Goal: Contribute content: Add original content to the website for others to see

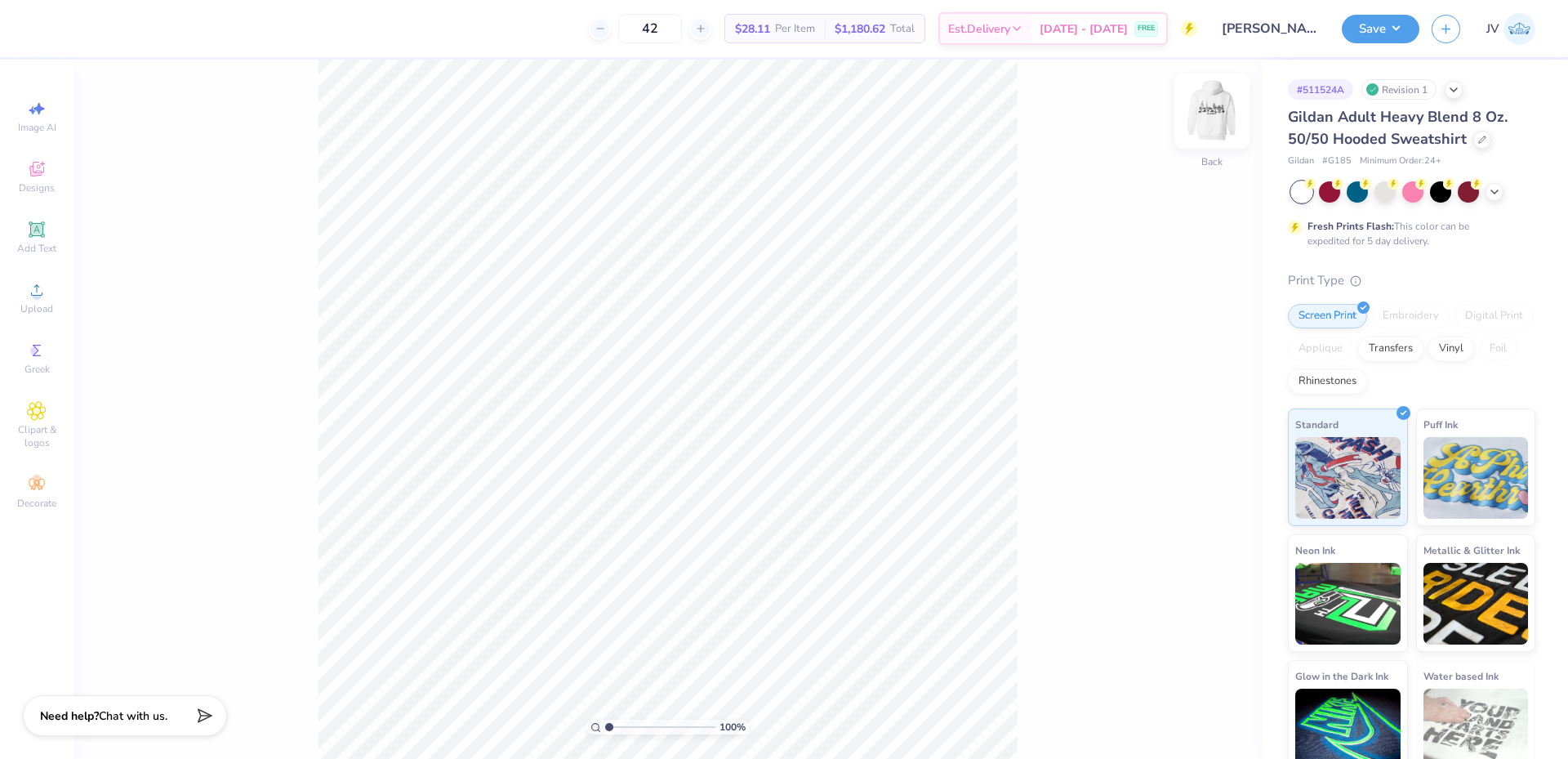
click at [1207, 121] on img at bounding box center [1211, 111] width 65 height 65
click at [119, 524] on div "100 % Front" at bounding box center [668, 409] width 1188 height 699
click at [48, 298] on div "Upload" at bounding box center [36, 298] width 57 height 48
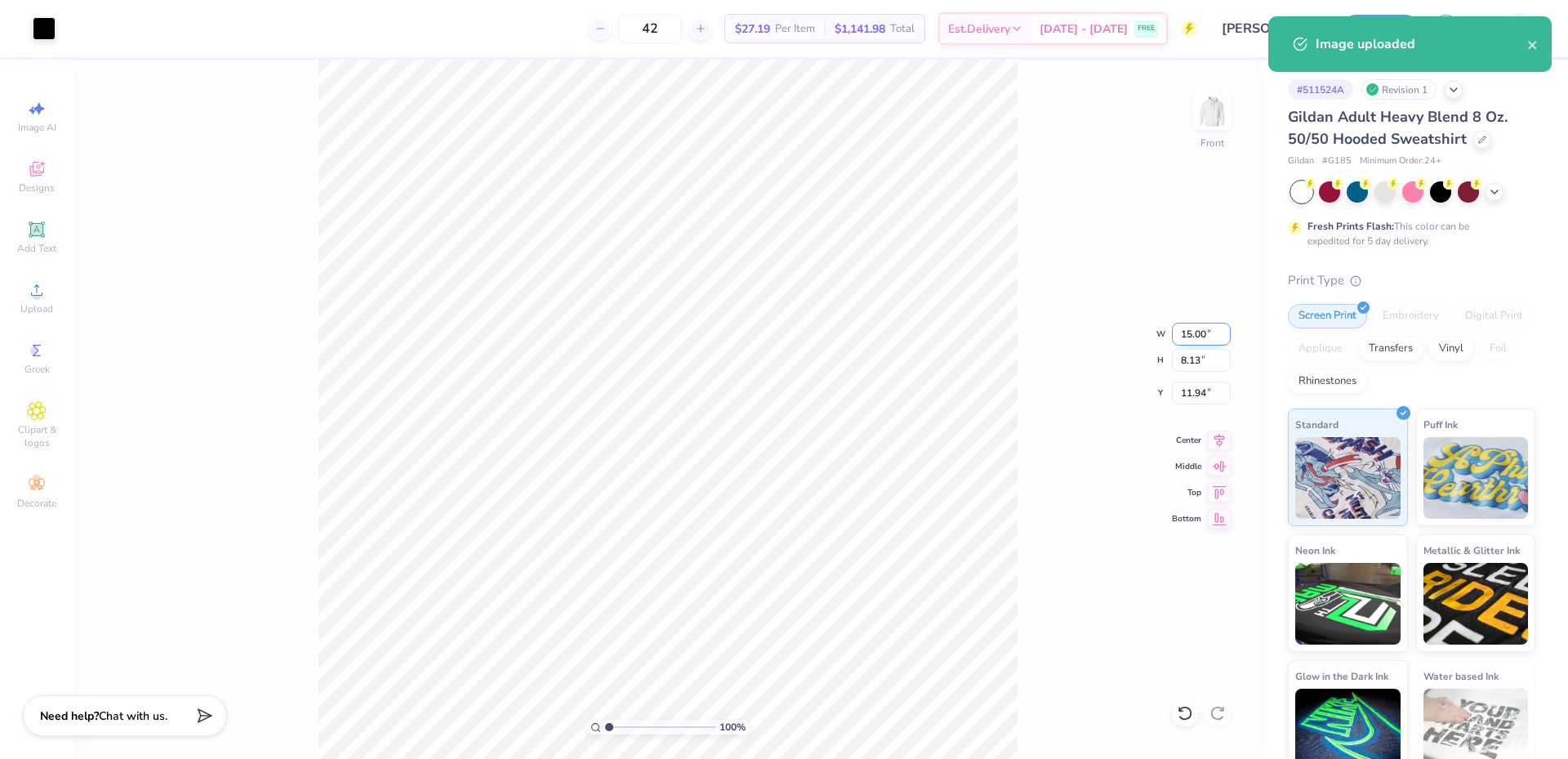
click at [1198, 330] on input "15.00" at bounding box center [1201, 333] width 59 height 23
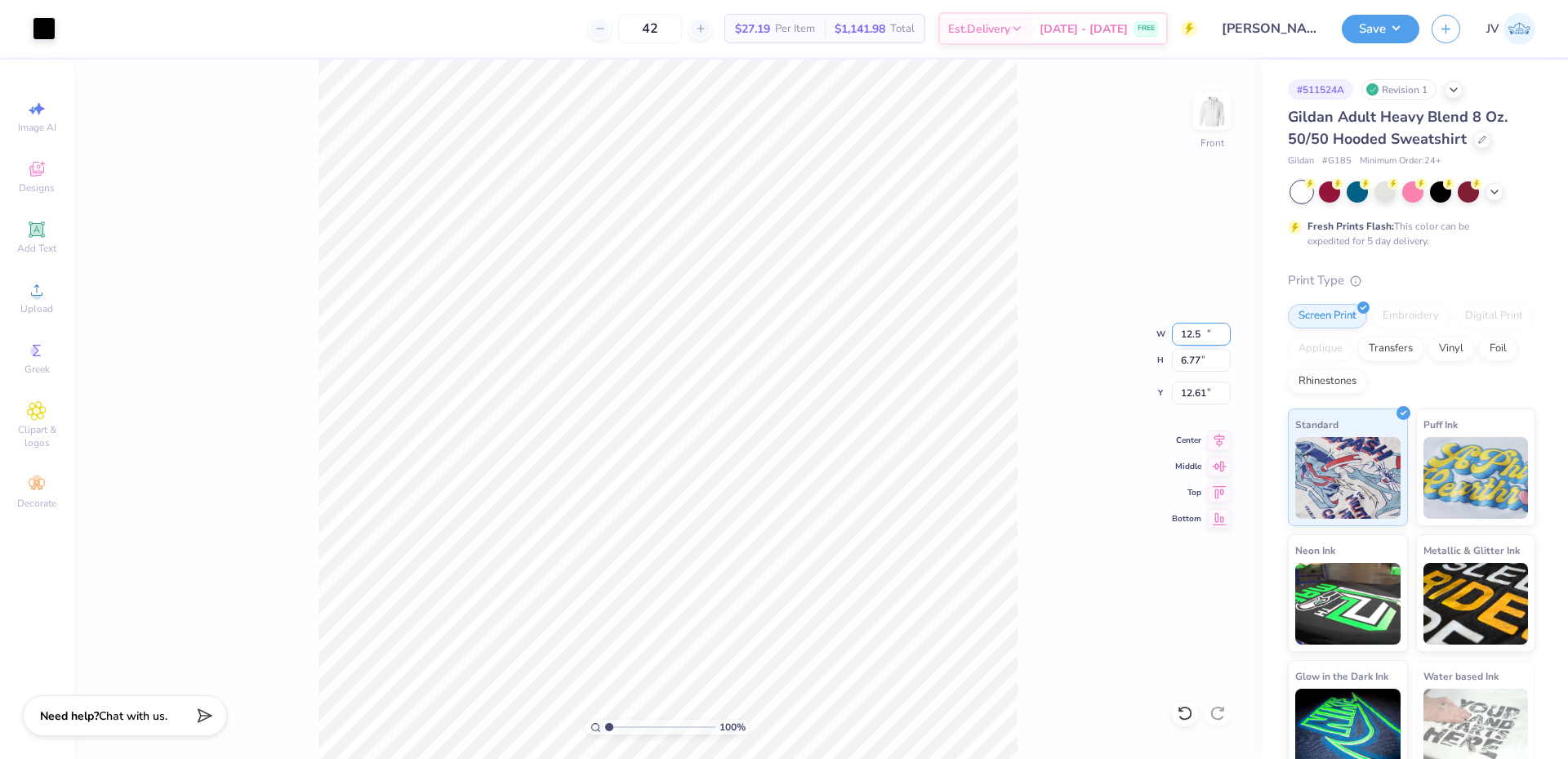
type input "12.50"
type input "6.77"
click at [1198, 388] on input "12.61" at bounding box center [1201, 393] width 59 height 23
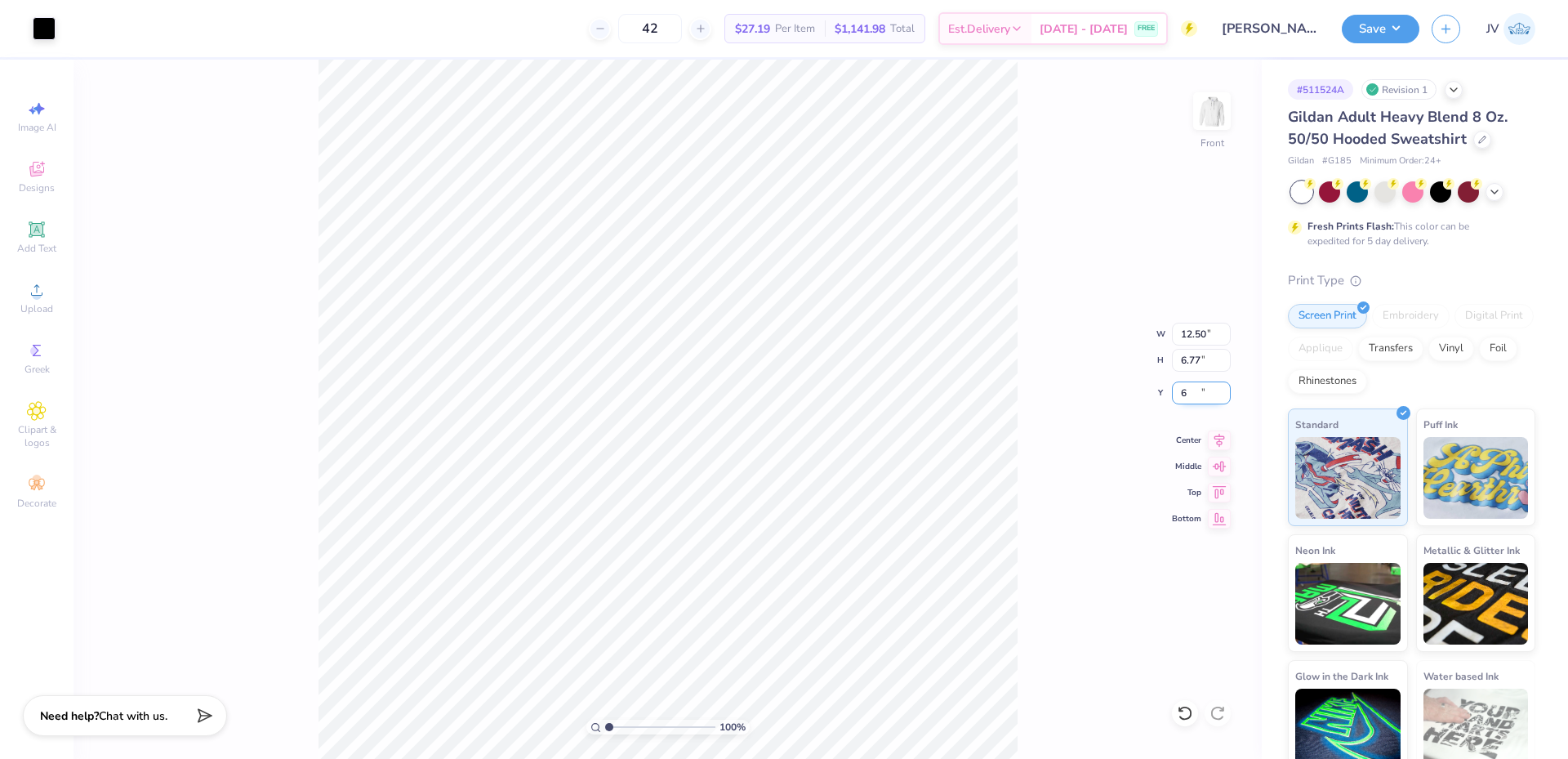
type input "6.00"
click at [249, 538] on div "100 % Front" at bounding box center [668, 409] width 1188 height 699
click at [1373, 14] on button "Save" at bounding box center [1380, 26] width 77 height 29
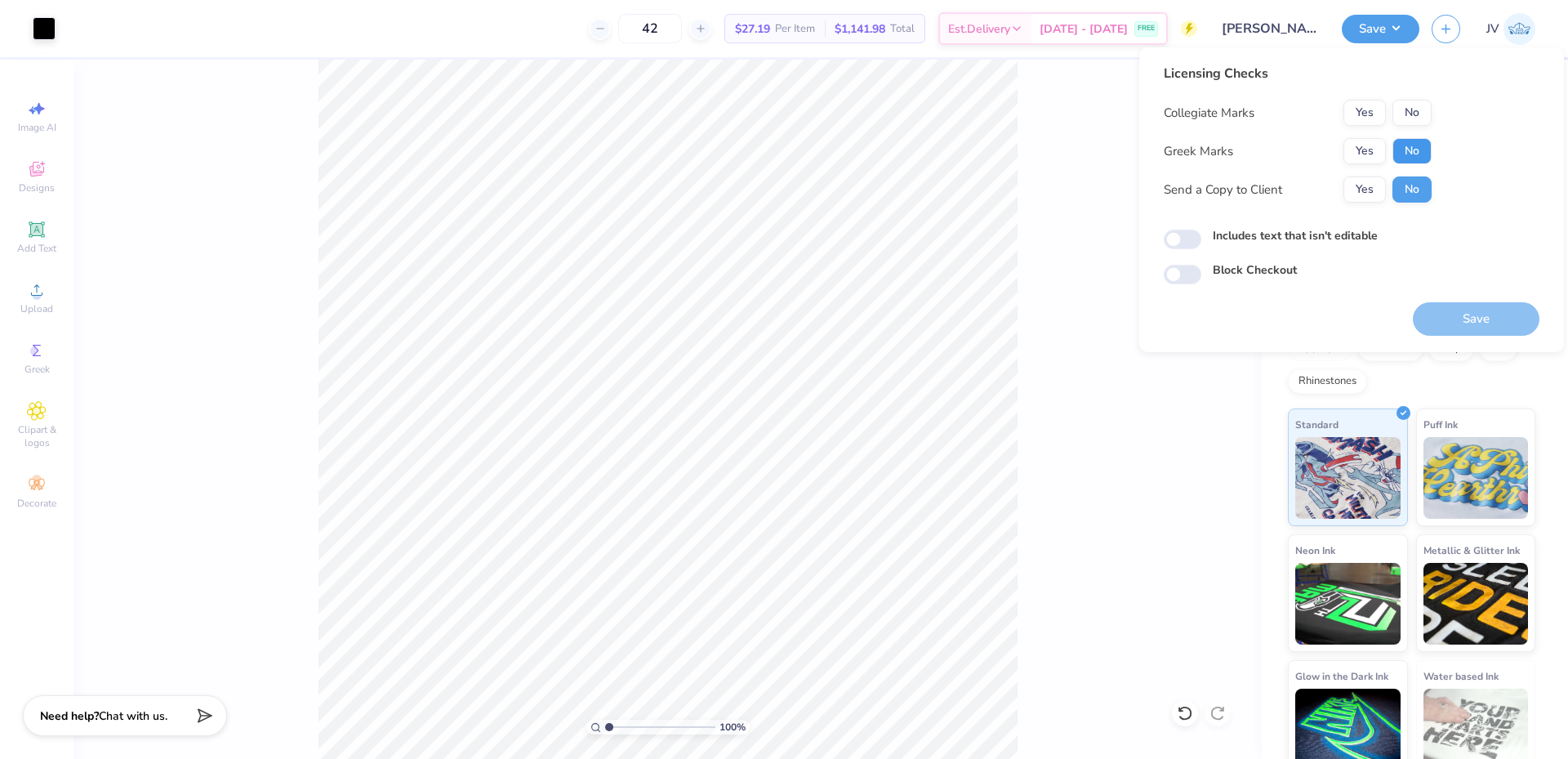
click at [1416, 153] on button "No" at bounding box center [1412, 151] width 39 height 26
click at [1422, 105] on button "No" at bounding box center [1412, 113] width 39 height 26
click at [1465, 321] on button "Save" at bounding box center [1476, 319] width 127 height 34
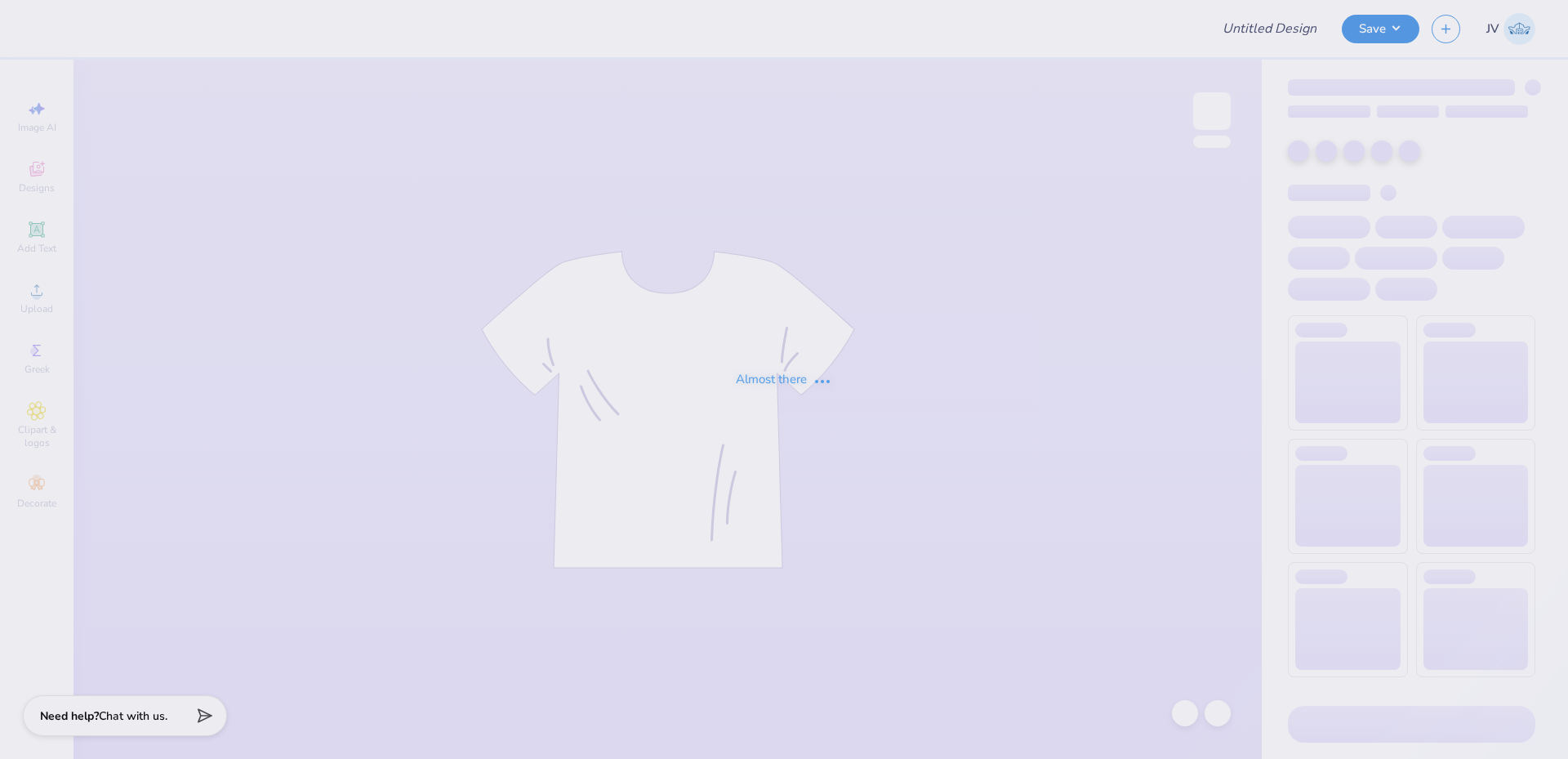
type input "DSP Parents Weekend"
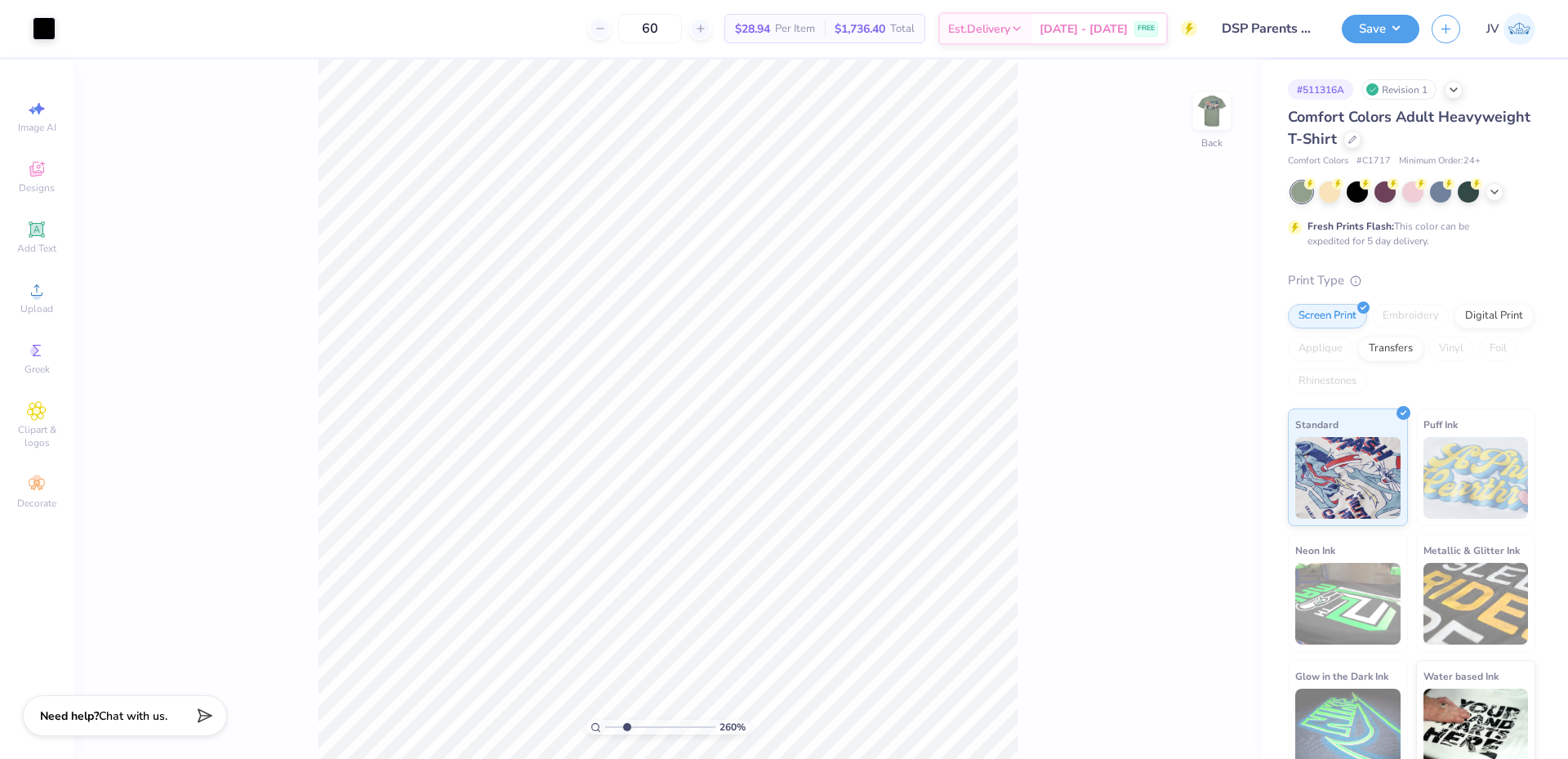
drag, startPoint x: 612, startPoint y: 725, endPoint x: 627, endPoint y: 725, distance: 15.0
type input "2.6"
click at [627, 725] on input "range" at bounding box center [660, 727] width 110 height 15
type input "3.43"
drag, startPoint x: 628, startPoint y: 725, endPoint x: 618, endPoint y: 725, distance: 10.0
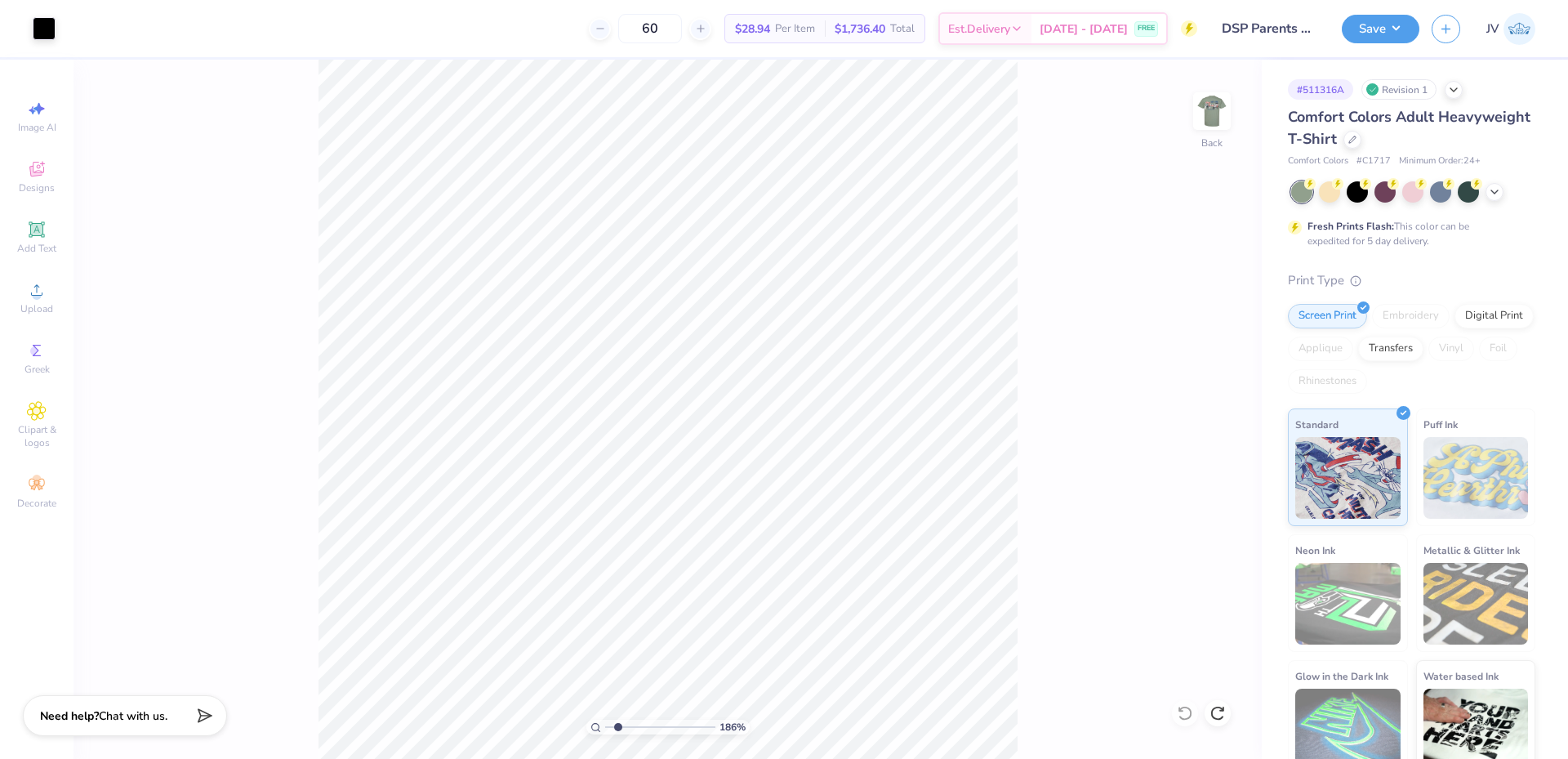
type input "1.86"
click at [618, 725] on input "range" at bounding box center [660, 727] width 110 height 15
click at [1200, 136] on img at bounding box center [1211, 111] width 65 height 65
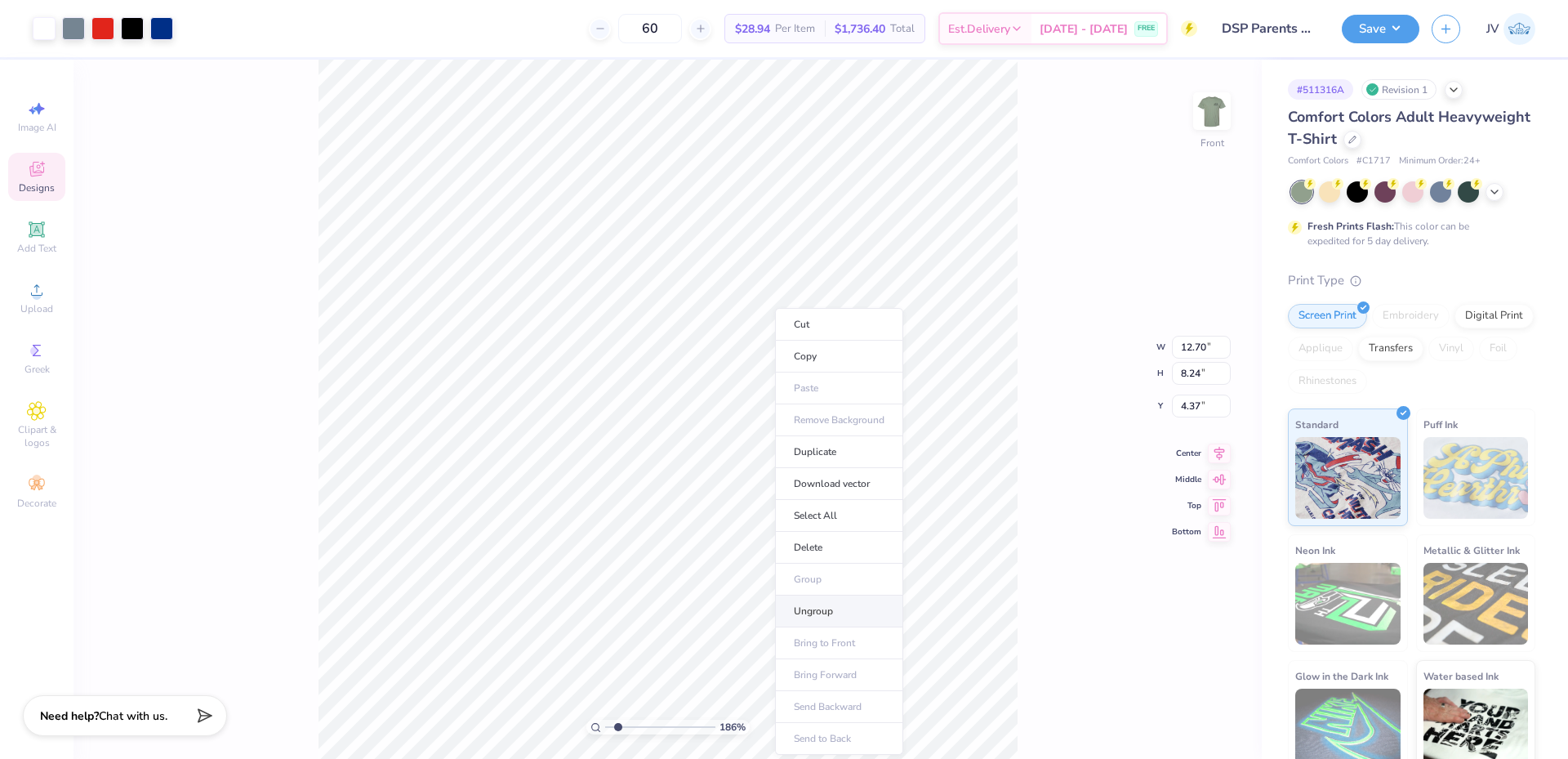
click at [818, 602] on li "Ungroup" at bounding box center [839, 611] width 128 height 32
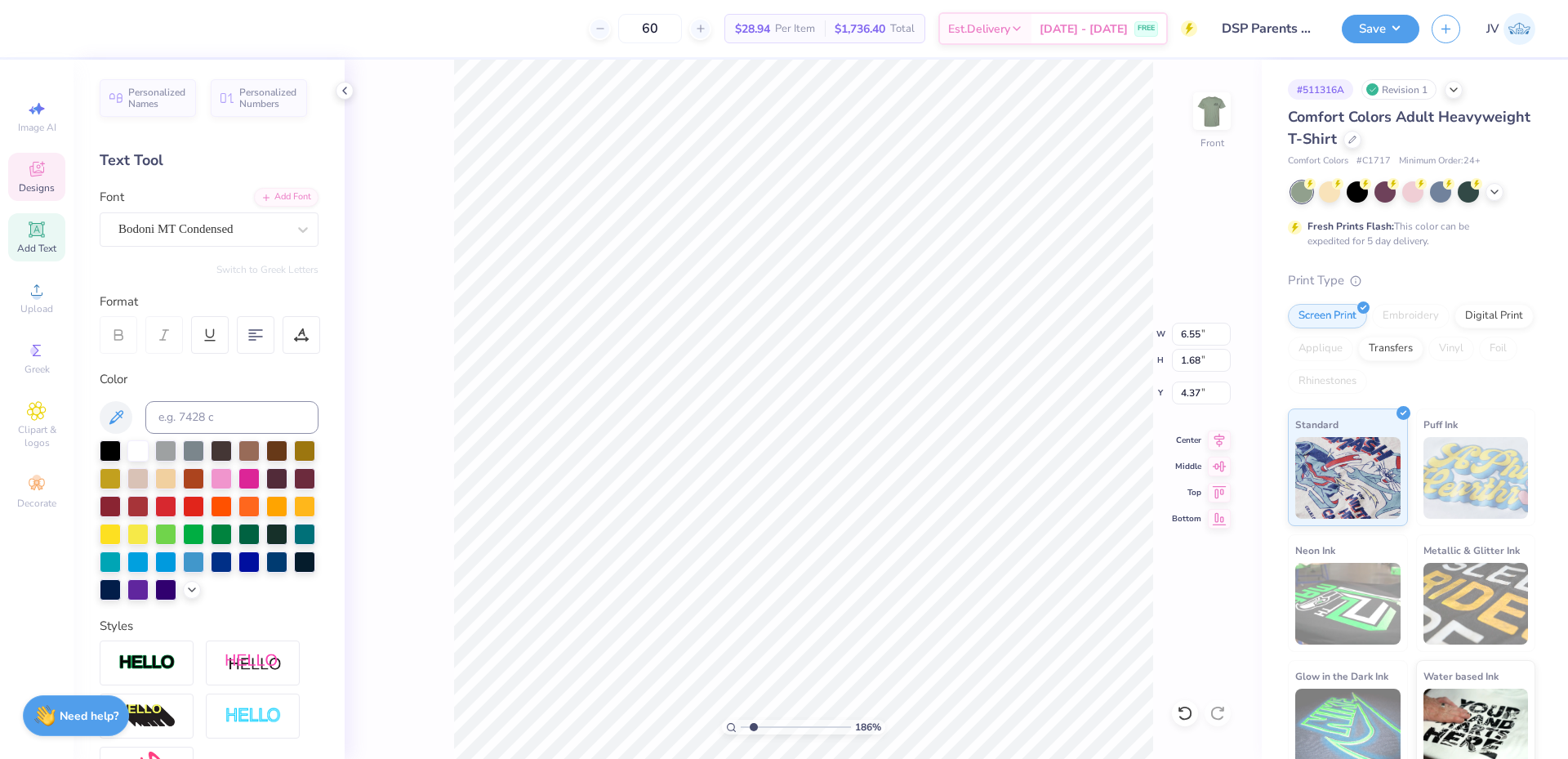
type input "6.71"
type input "0.53"
type input "12.09"
type input "1.56"
click at [750, 733] on input "range" at bounding box center [795, 727] width 110 height 15
